Goal: Task Accomplishment & Management: Use online tool/utility

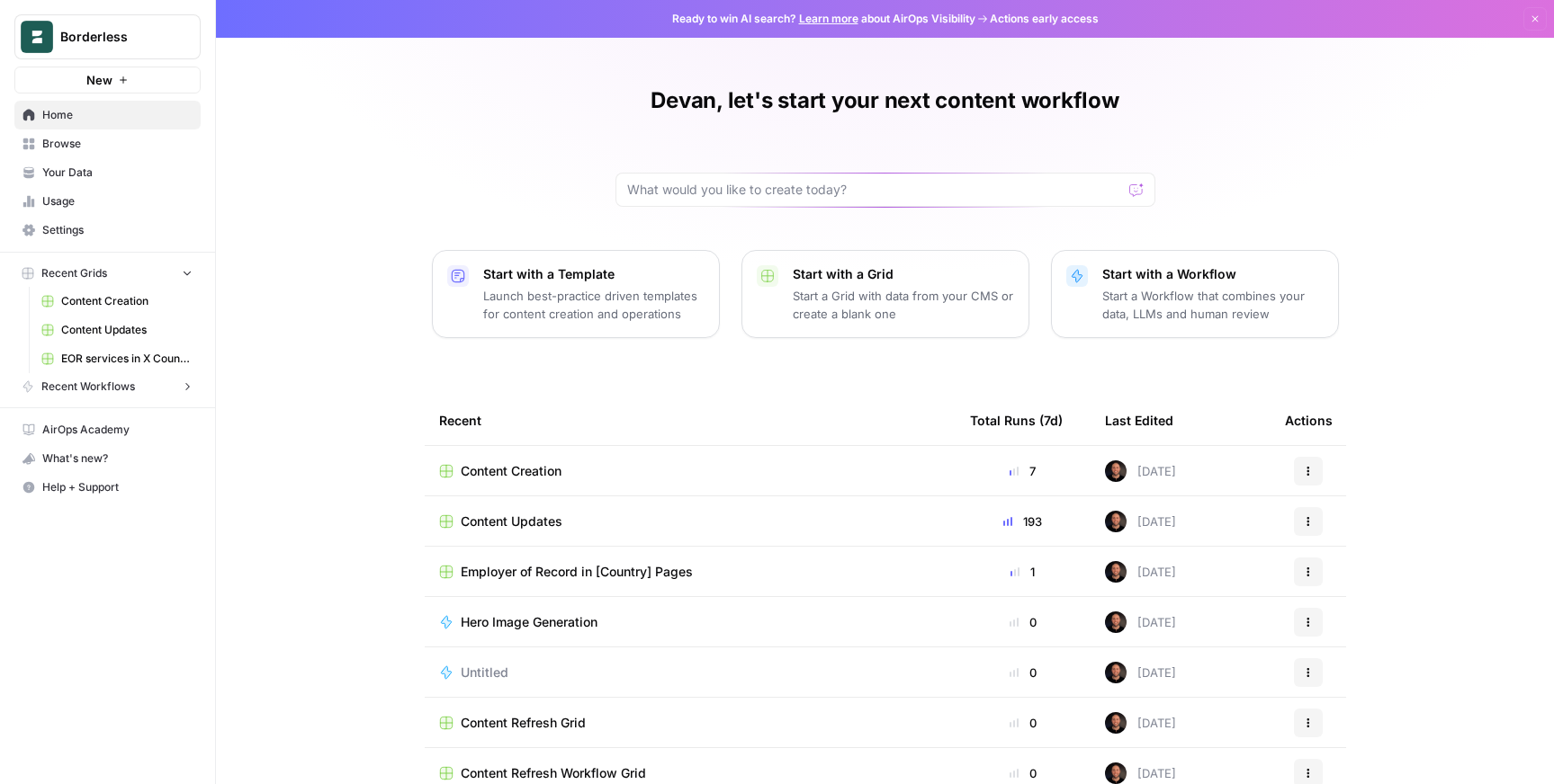
scroll to position [43, 0]
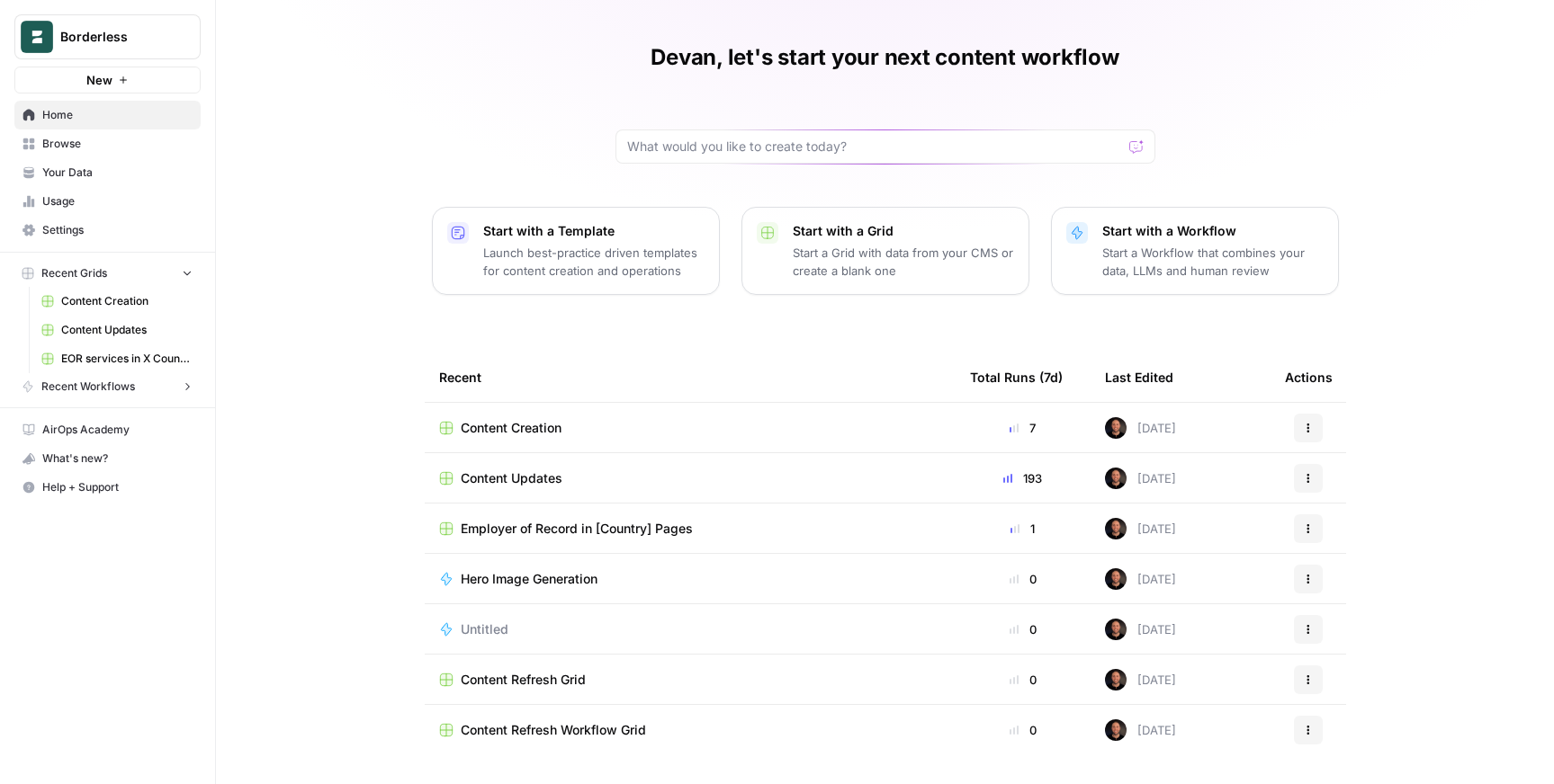
click at [519, 426] on span "Content Creation" at bounding box center [510, 428] width 100 height 18
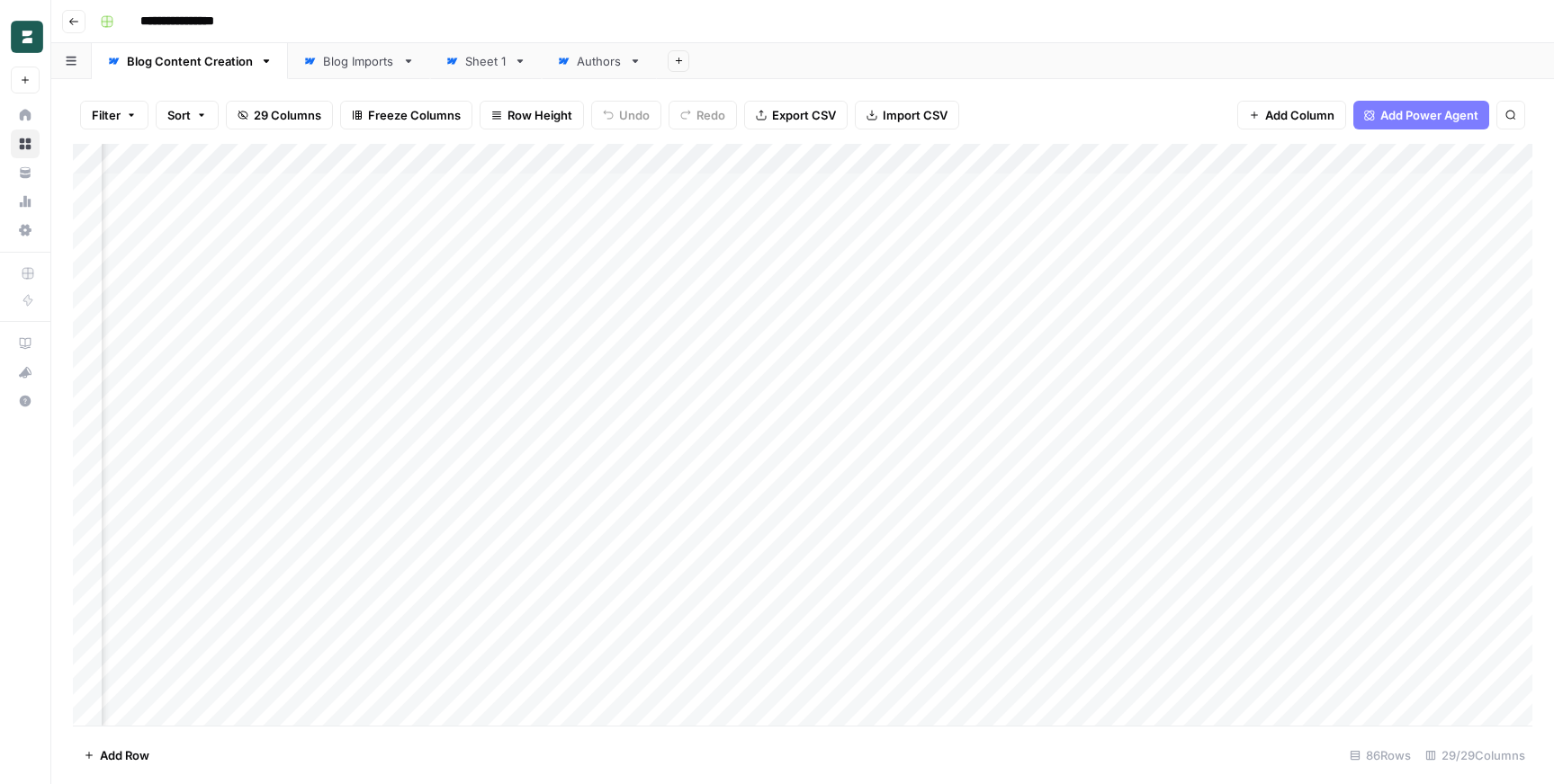
scroll to position [0, 1631]
click at [929, 161] on div "Add Column" at bounding box center [802, 434] width 1459 height 582
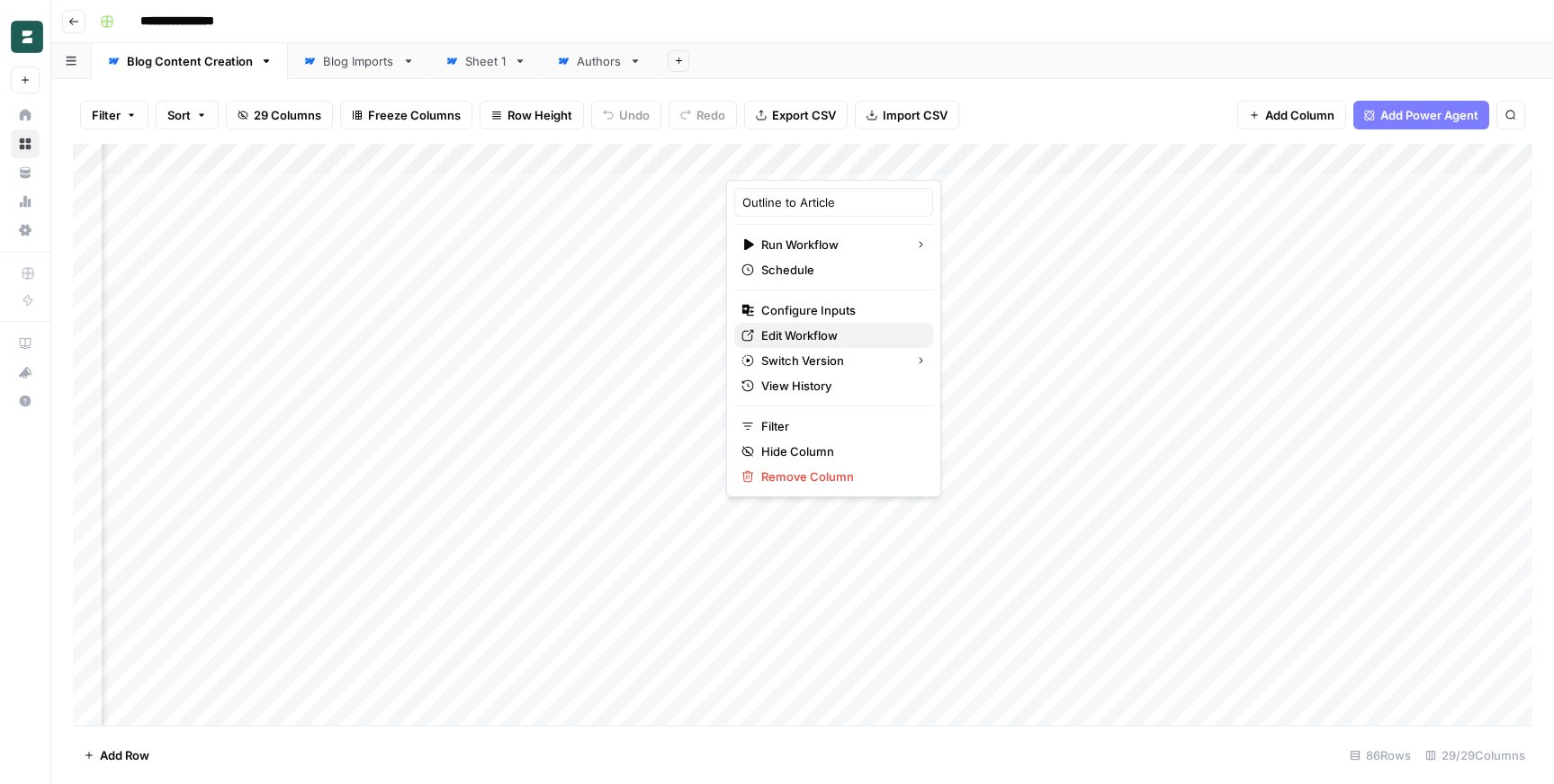
click at [844, 332] on span "Edit Workflow" at bounding box center [840, 335] width 158 height 18
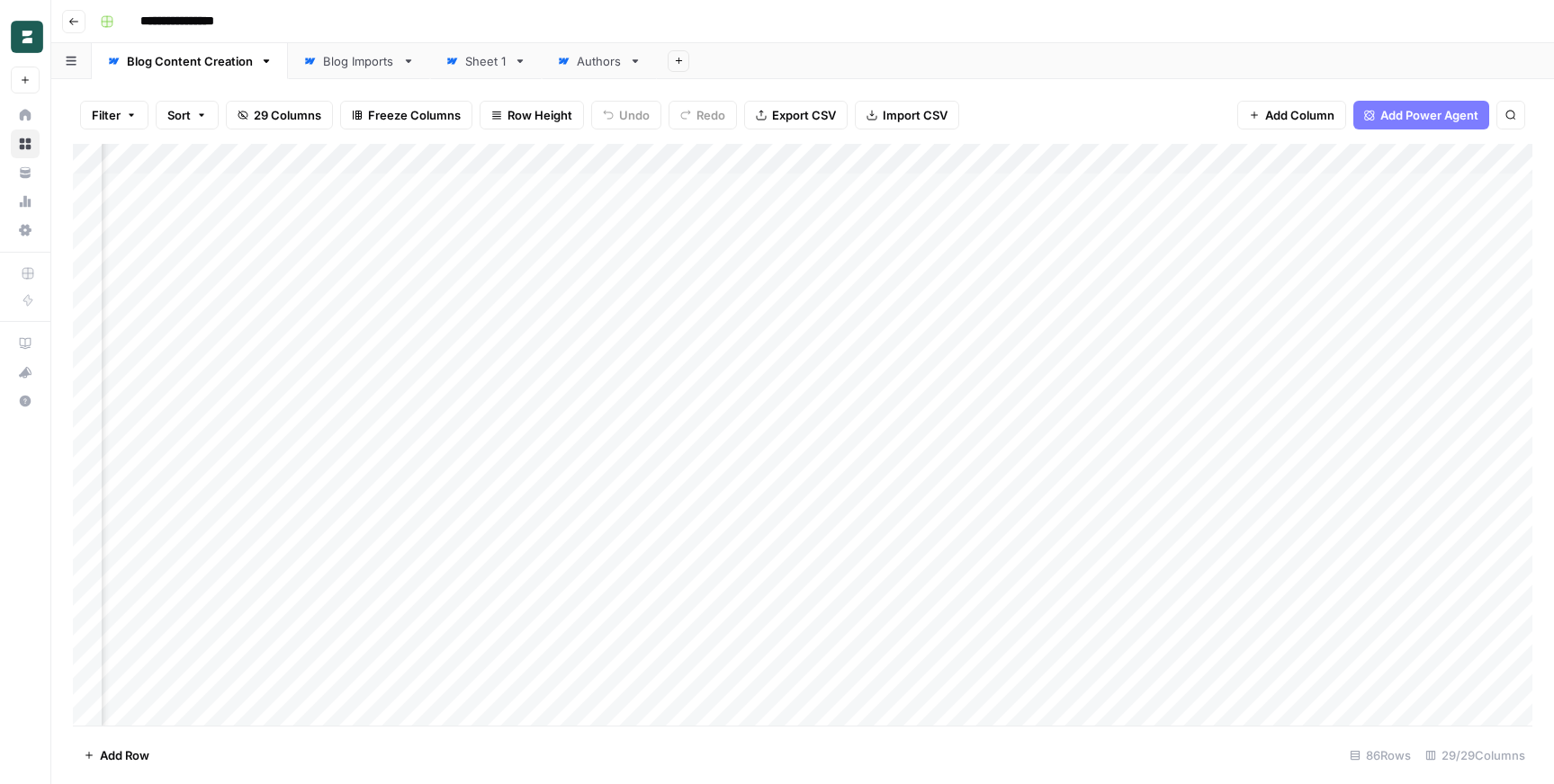
scroll to position [0, 1810]
click at [1182, 189] on div "Add Column" at bounding box center [802, 434] width 1459 height 582
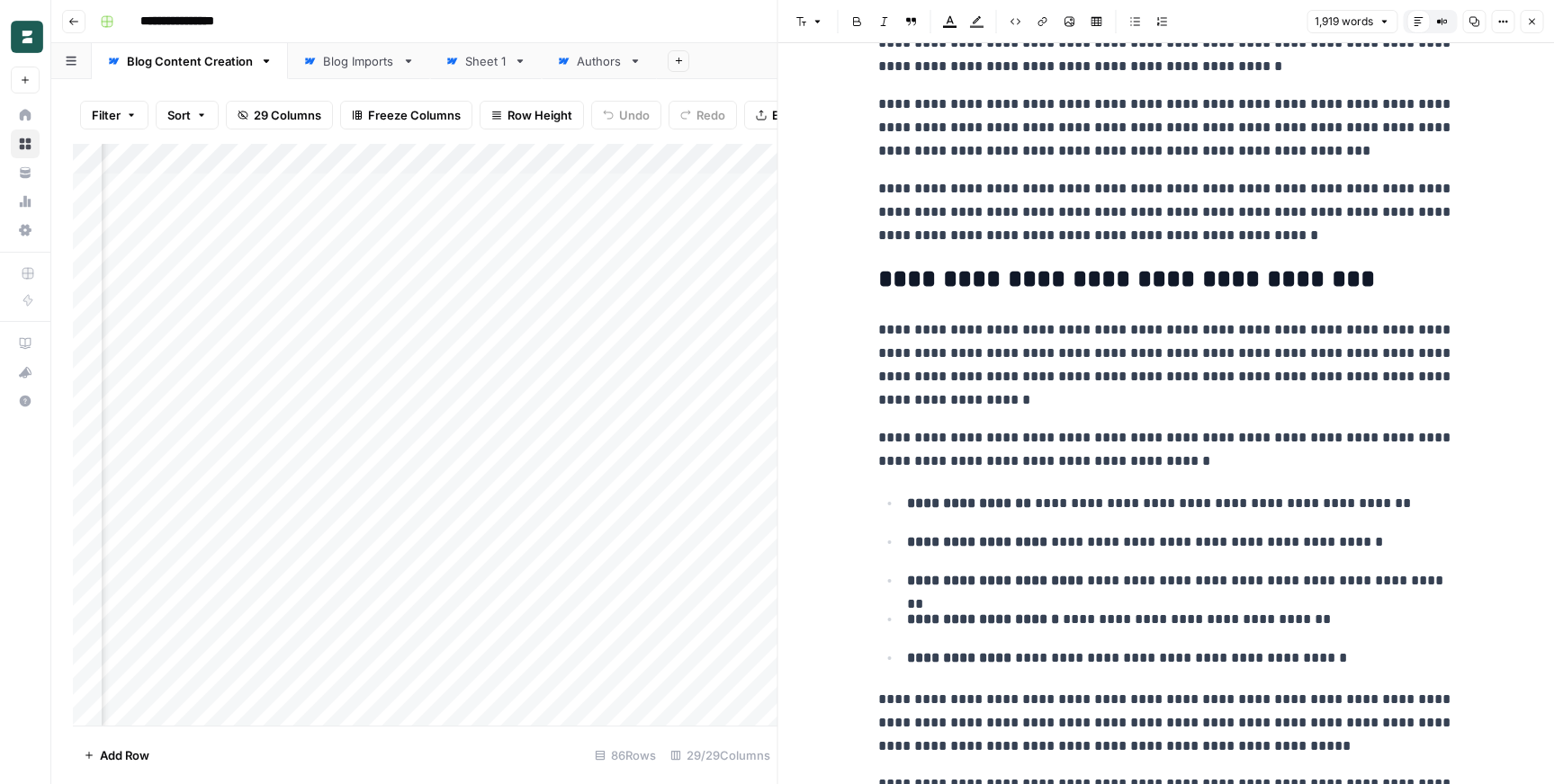
scroll to position [185, 0]
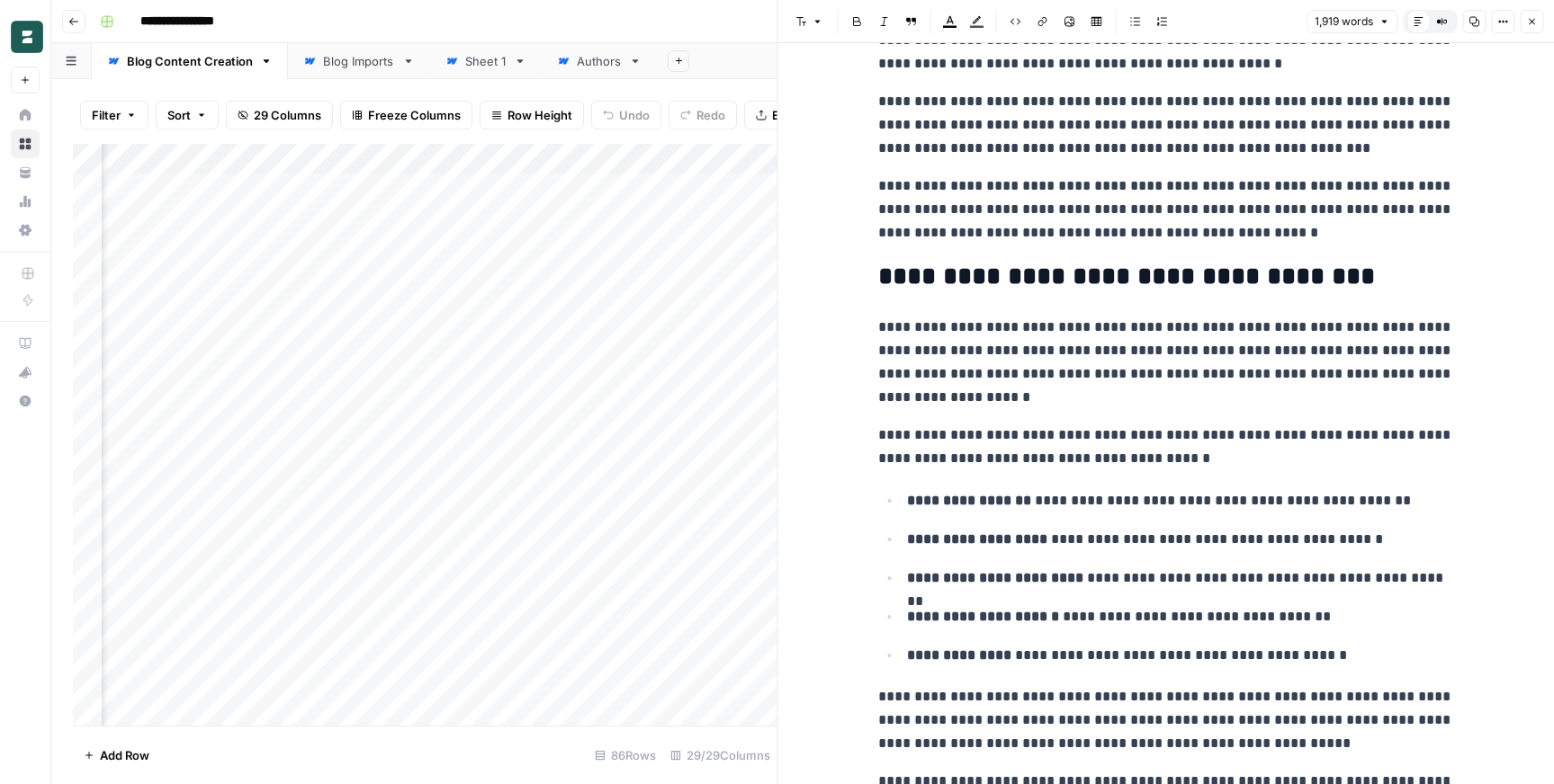
click at [1529, 28] on button "Close" at bounding box center [1531, 21] width 23 height 23
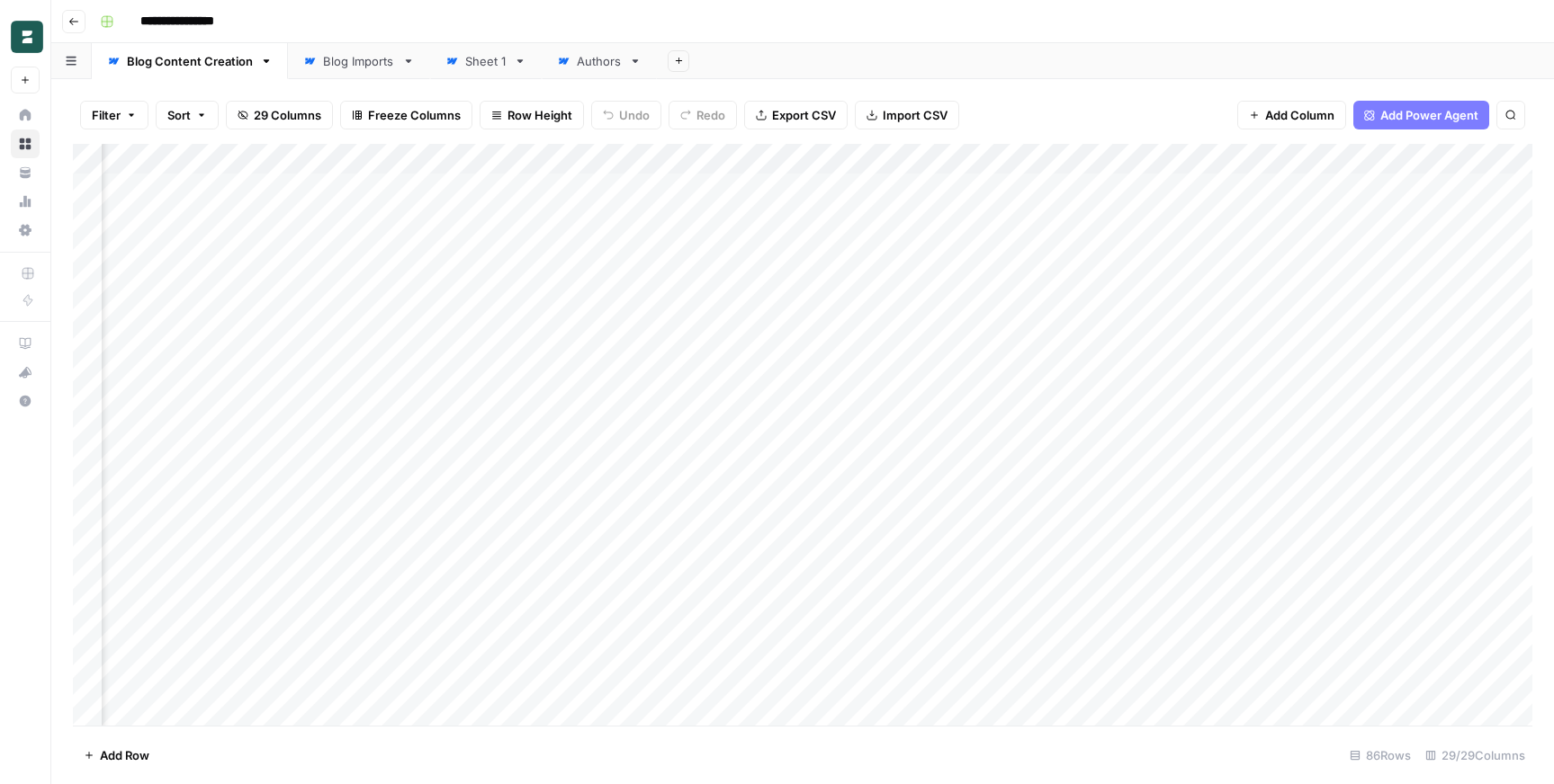
scroll to position [0, 2992]
click at [1030, 191] on div "Add Column" at bounding box center [802, 434] width 1459 height 582
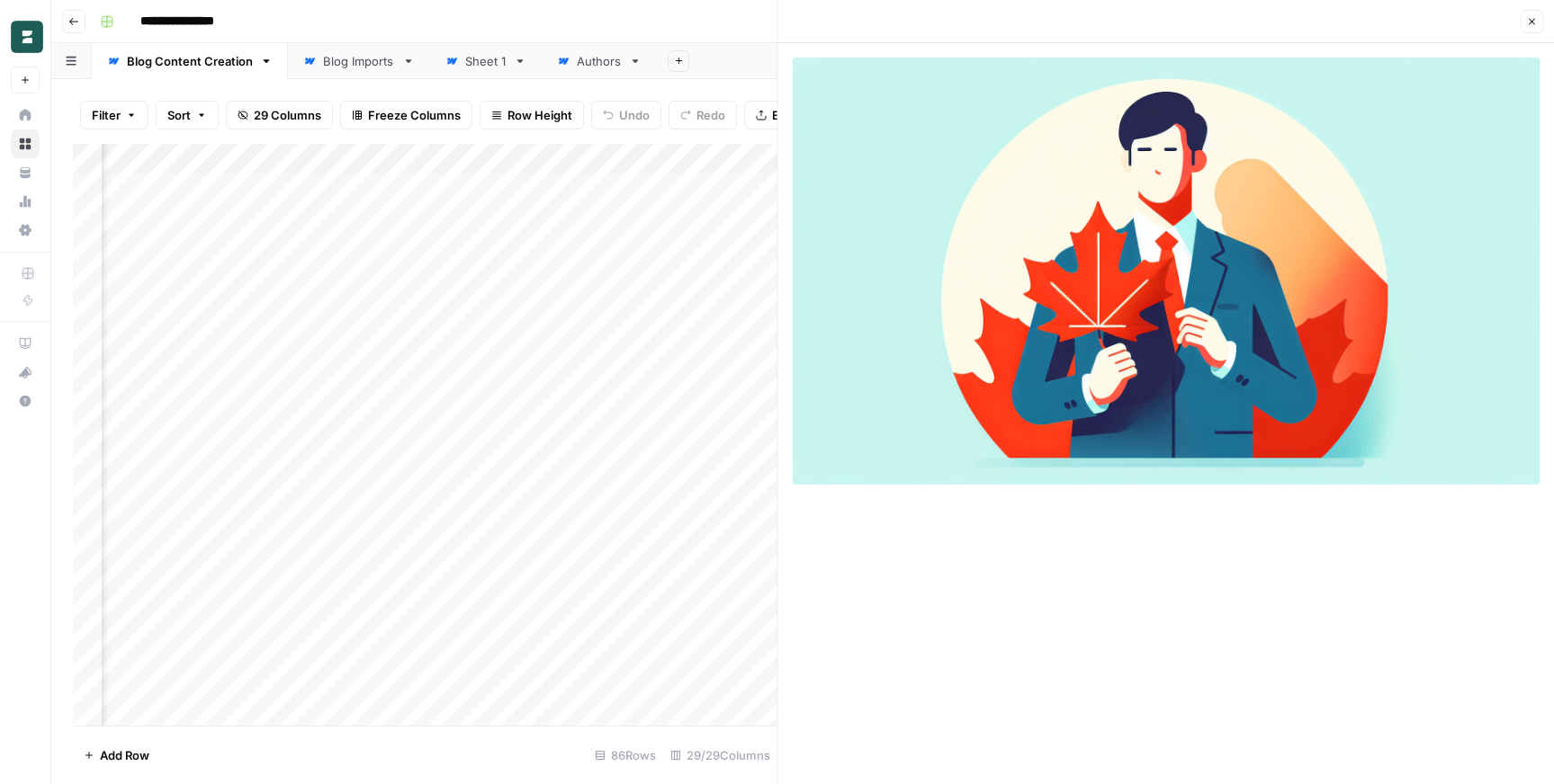
click at [1534, 23] on icon "button" at bounding box center [1531, 21] width 11 height 11
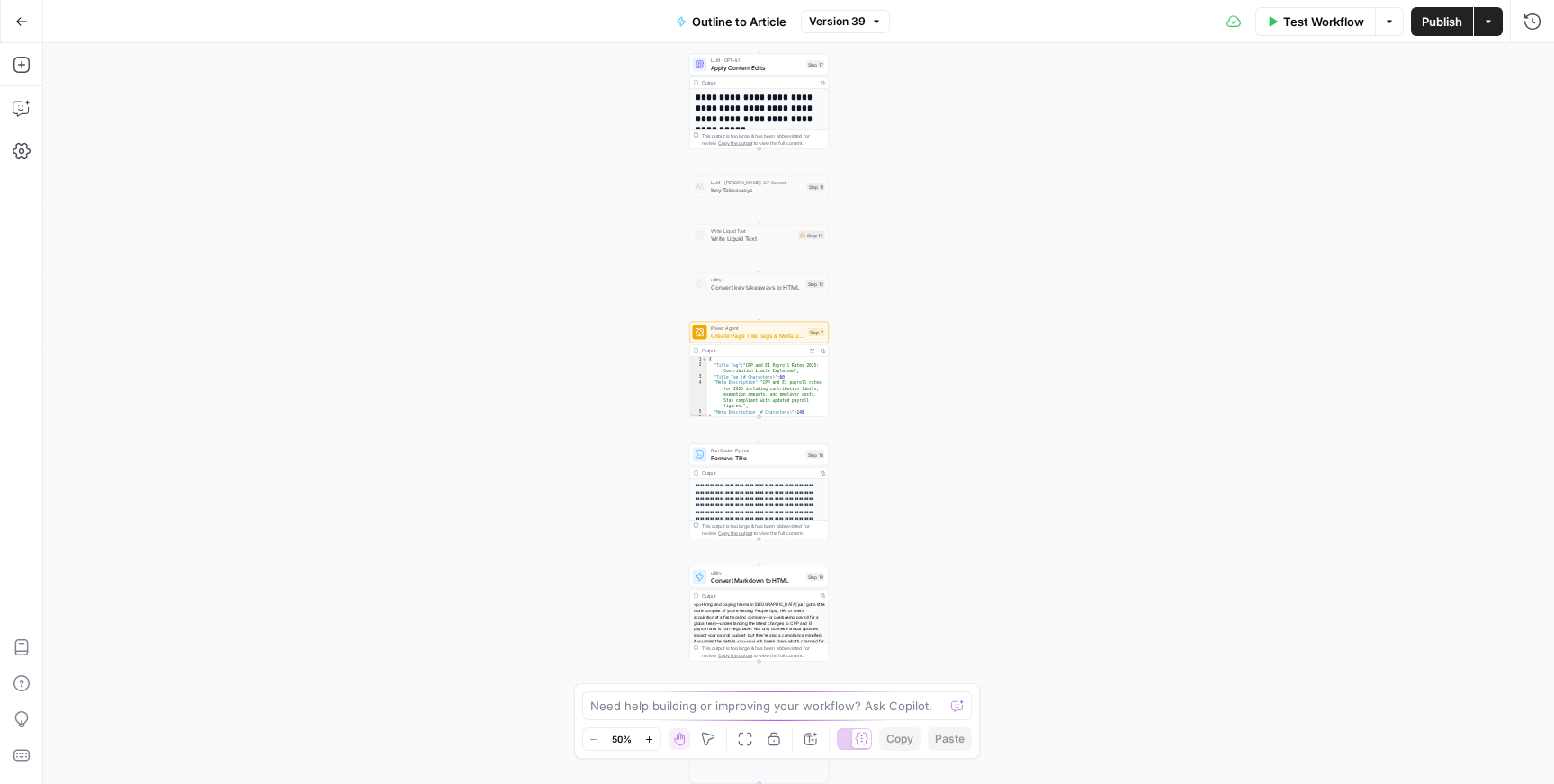
drag, startPoint x: 982, startPoint y: 404, endPoint x: 959, endPoint y: 205, distance: 200.3
click at [959, 205] on div "**********" at bounding box center [798, 413] width 1511 height 741
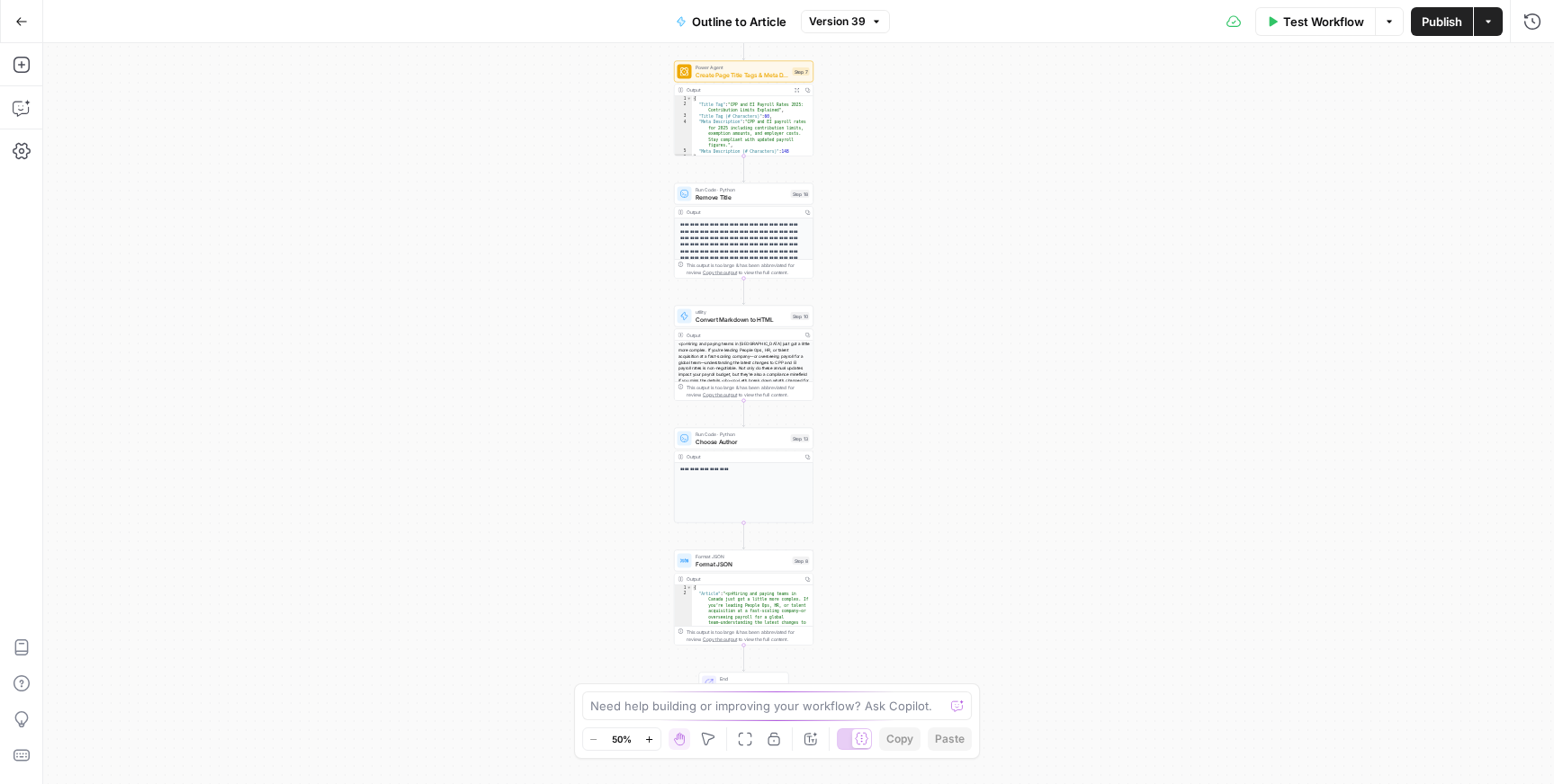
drag, startPoint x: 959, startPoint y: 480, endPoint x: 944, endPoint y: 212, distance: 268.4
click at [944, 212] on div "**********" at bounding box center [798, 413] width 1511 height 741
